Goal: Contribute content: Contribute content

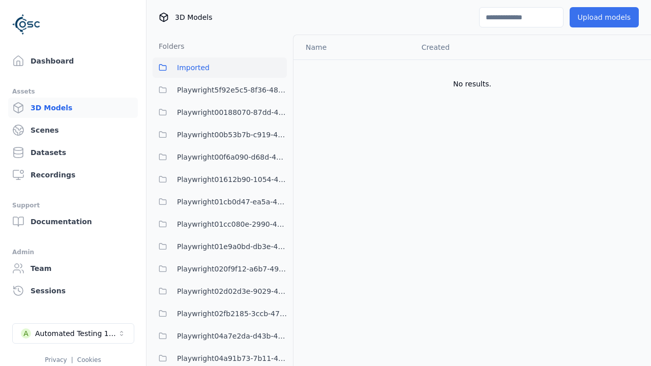
click at [606, 17] on button "Upload models" at bounding box center [604, 17] width 69 height 20
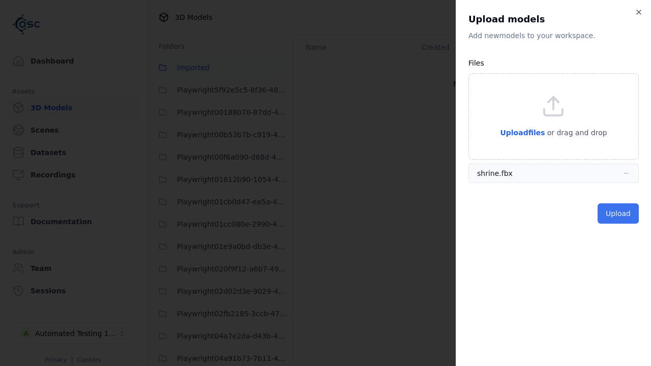
click at [619, 214] on button "Upload" at bounding box center [617, 213] width 41 height 20
